Goal: Find specific page/section

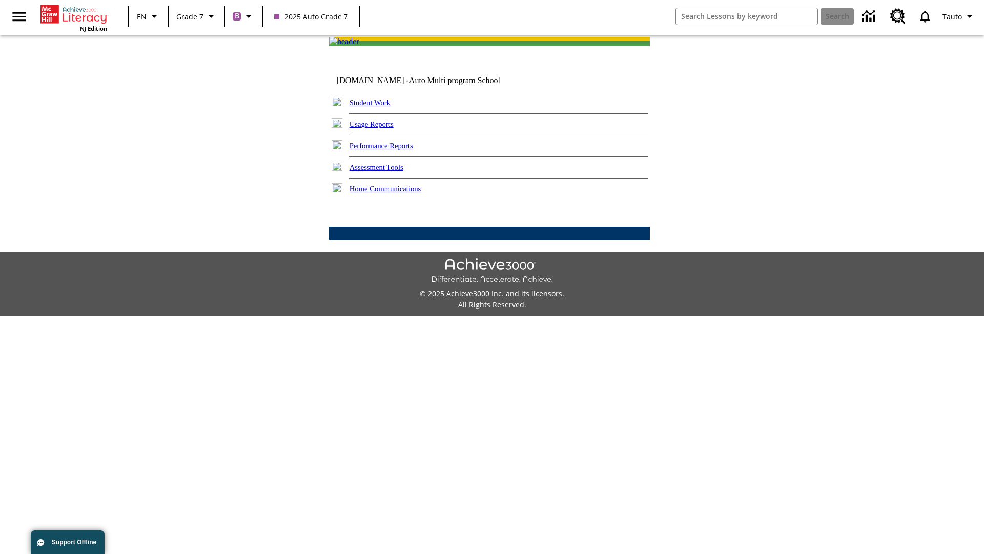
click at [377, 107] on link "Student Work" at bounding box center [370, 102] width 41 height 8
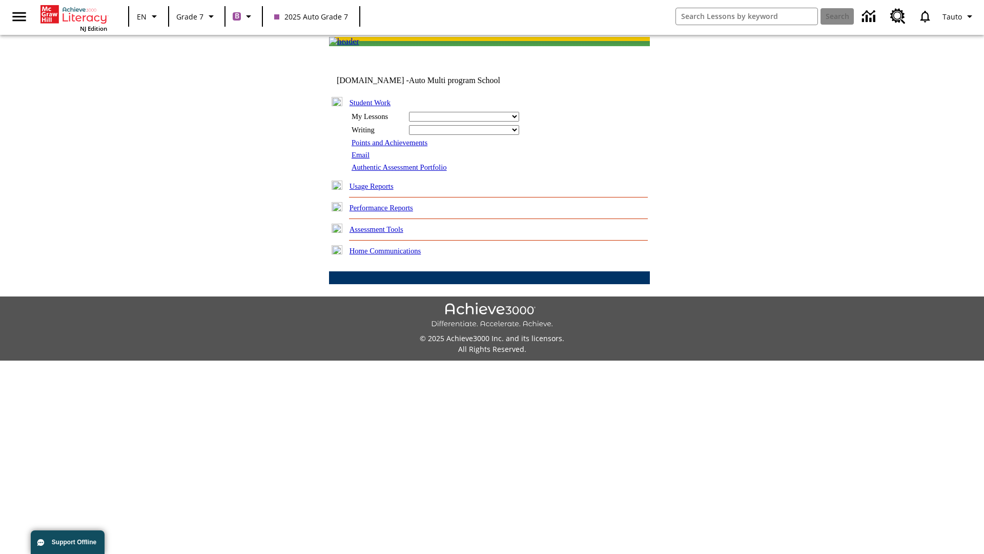
click at [361, 159] on link "Email" at bounding box center [361, 155] width 18 height 8
